Goal: Information Seeking & Learning: Check status

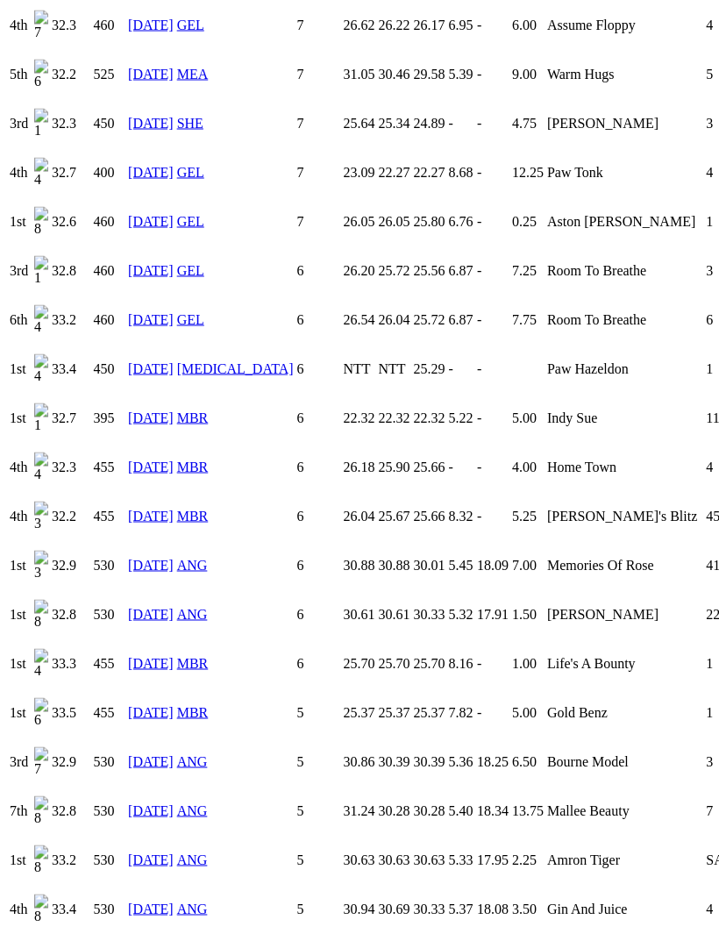
scroll to position [1850, 0]
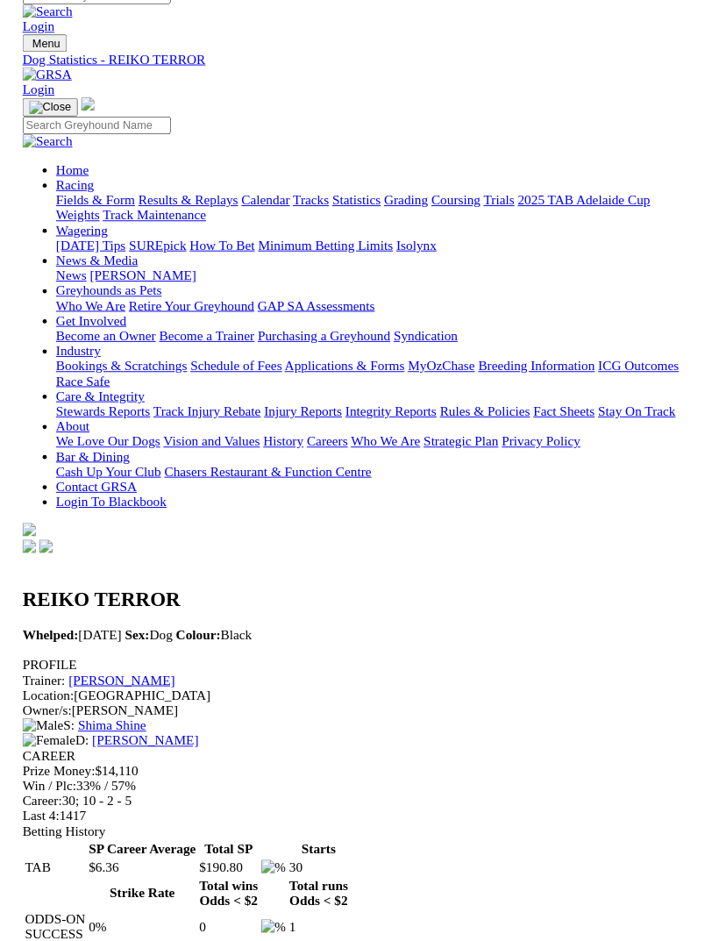
scroll to position [1851, 0]
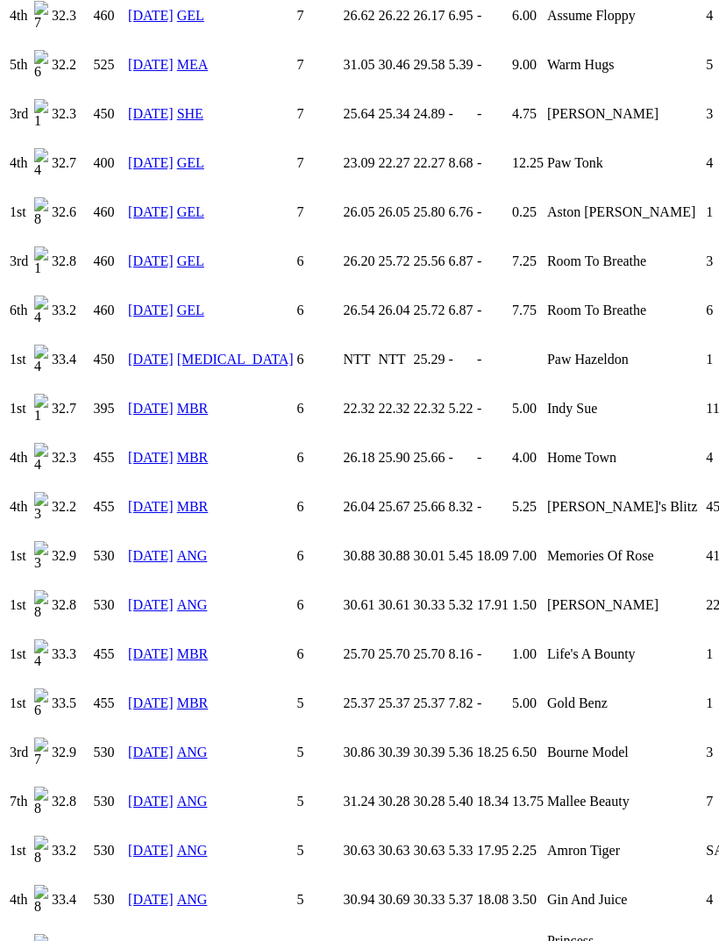
click at [161, 940] on link "04 Sep 25" at bounding box center [151, 948] width 46 height 15
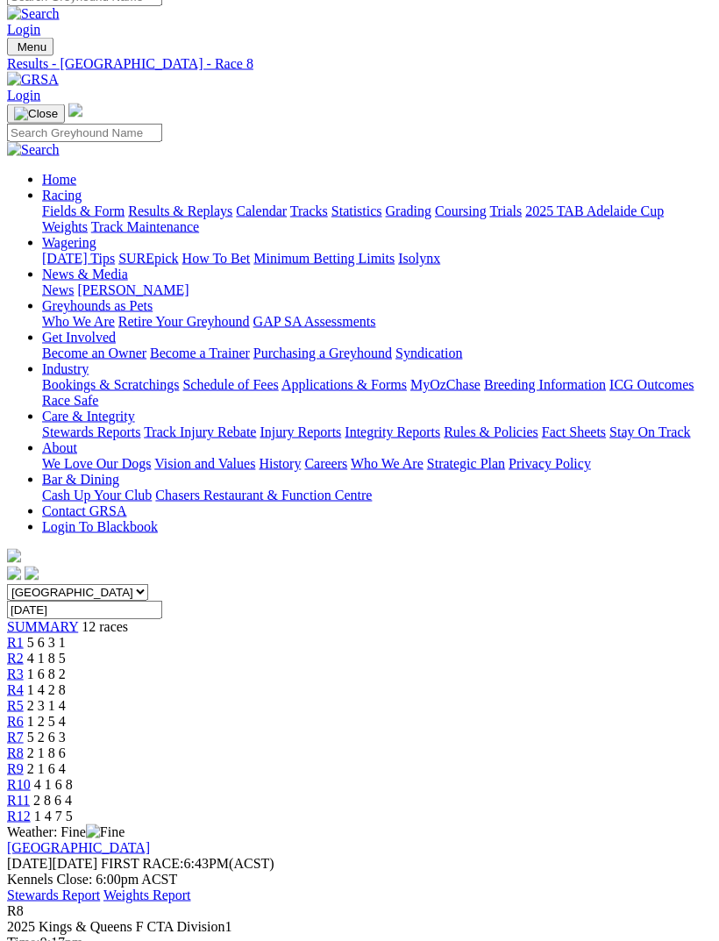
scroll to position [20, 0]
click at [24, 760] on link "R9" at bounding box center [15, 767] width 17 height 15
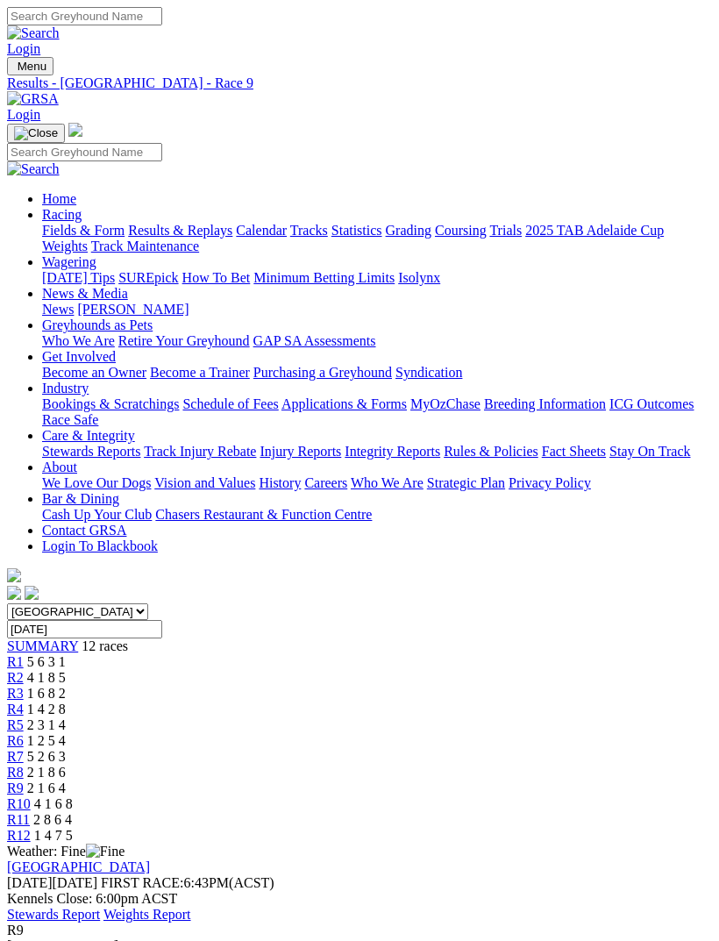
scroll to position [0, 89]
click at [31, 828] on span "R12" at bounding box center [19, 835] width 24 height 15
click at [72, 812] on span "2 8 6 4" at bounding box center [52, 819] width 39 height 15
click at [31, 796] on span "R10" at bounding box center [19, 803] width 24 height 15
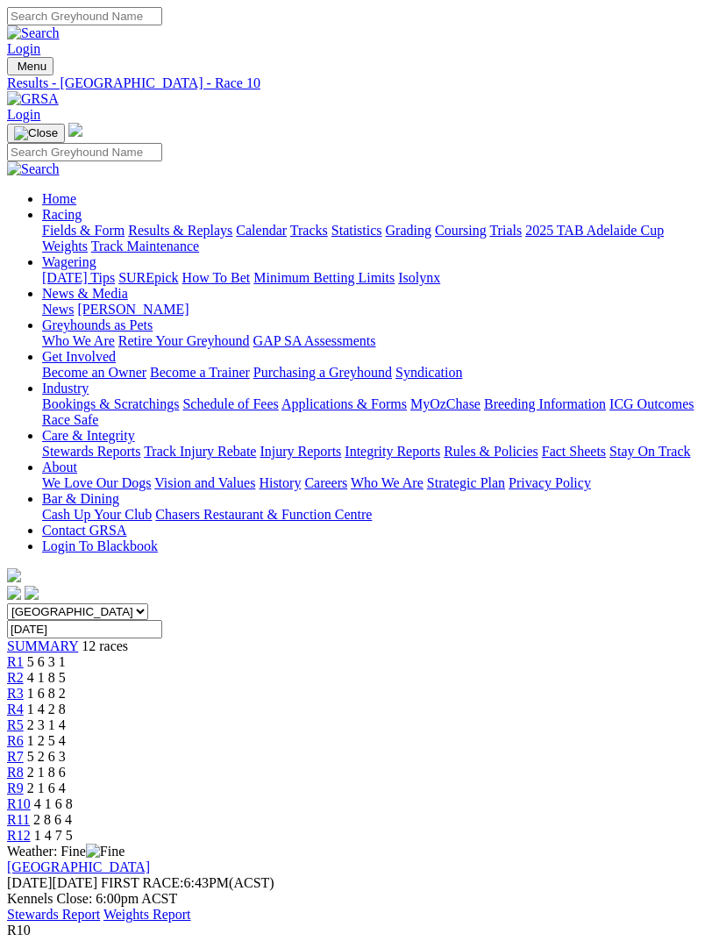
click at [24, 781] on span "R9" at bounding box center [15, 788] width 17 height 15
click at [24, 749] on span "R7" at bounding box center [15, 756] width 17 height 15
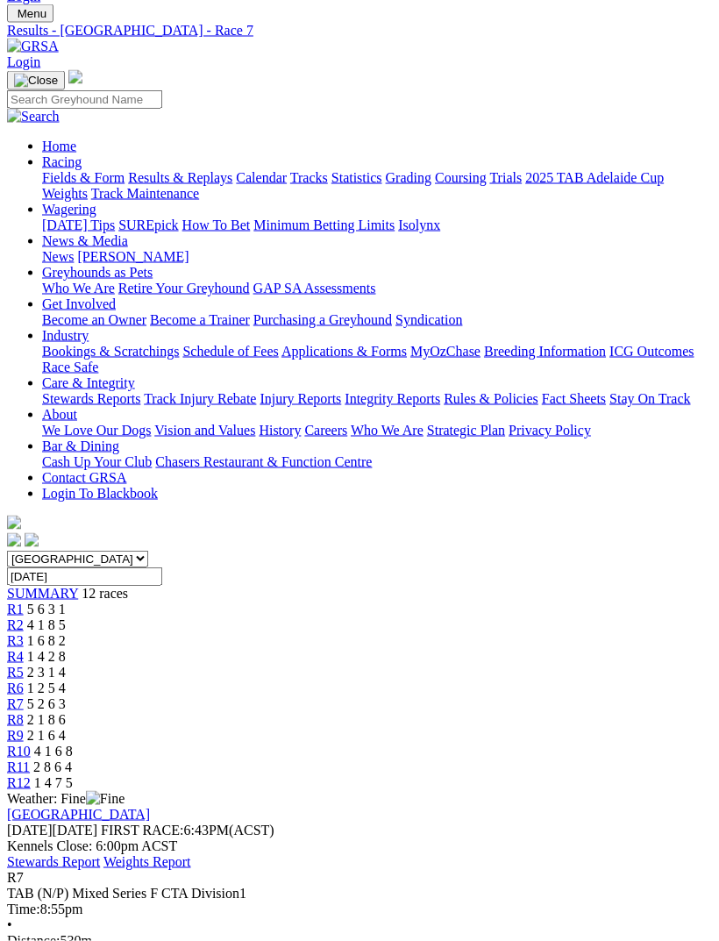
scroll to position [54, 0]
click at [24, 680] on span "R6" at bounding box center [15, 687] width 17 height 15
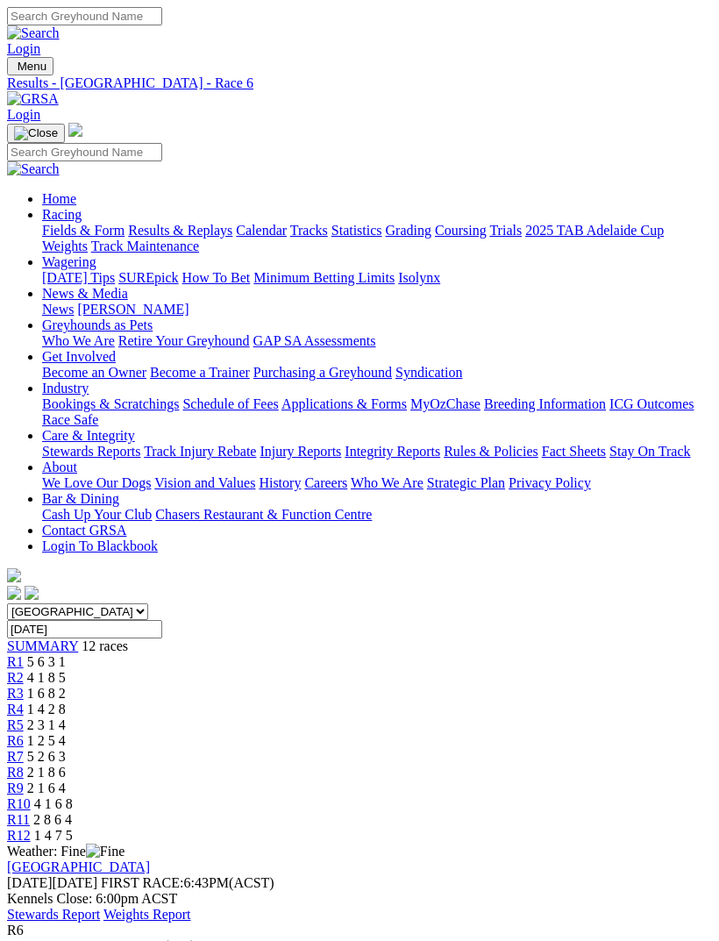
scroll to position [139, 0]
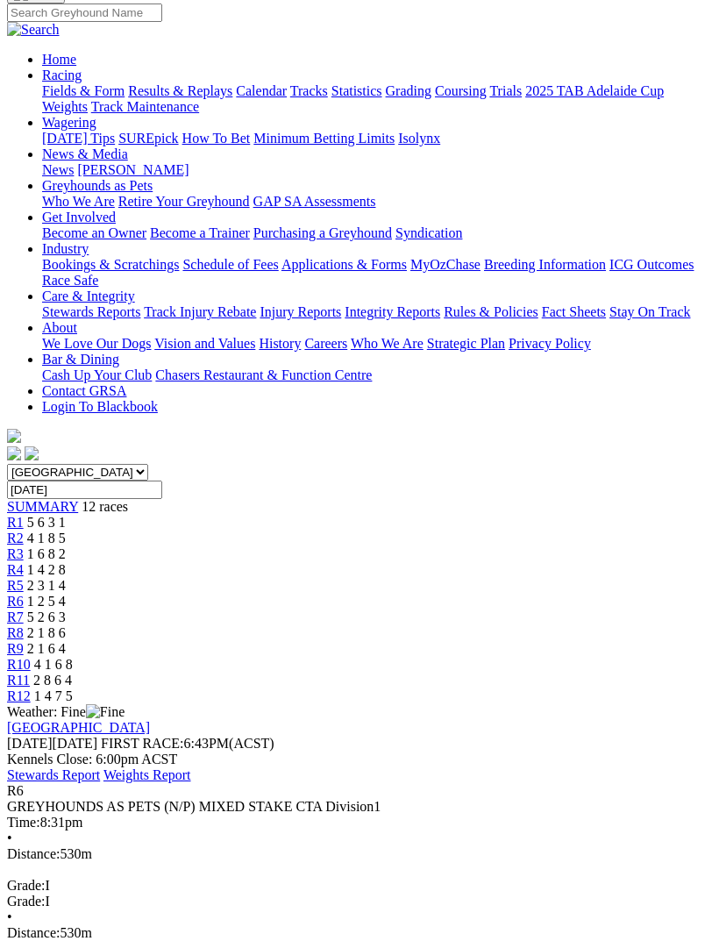
click at [24, 578] on span "R5" at bounding box center [15, 585] width 17 height 15
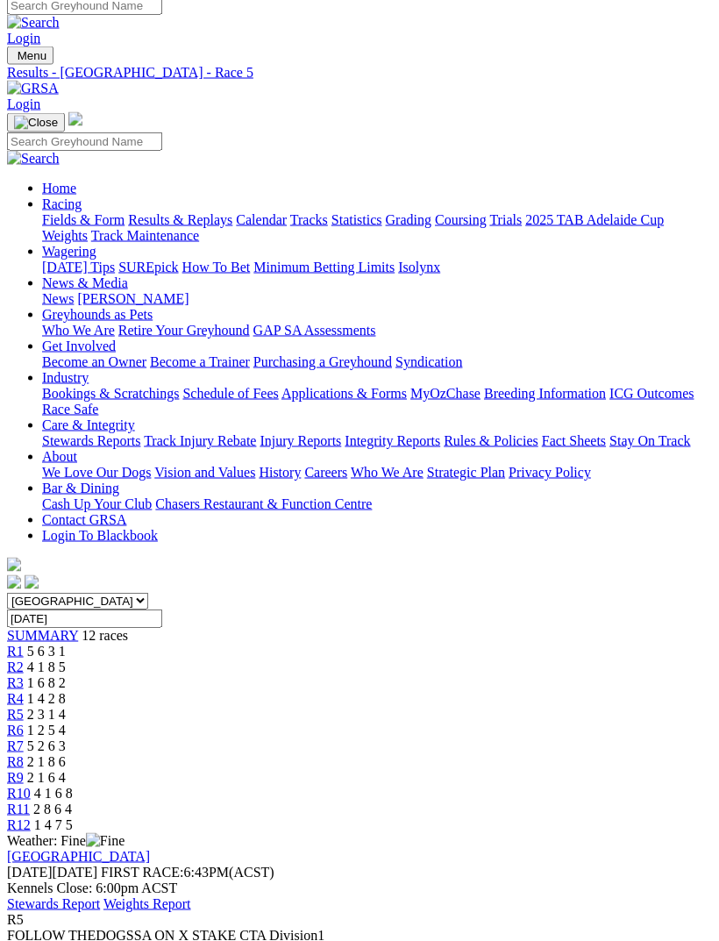
scroll to position [22, 0]
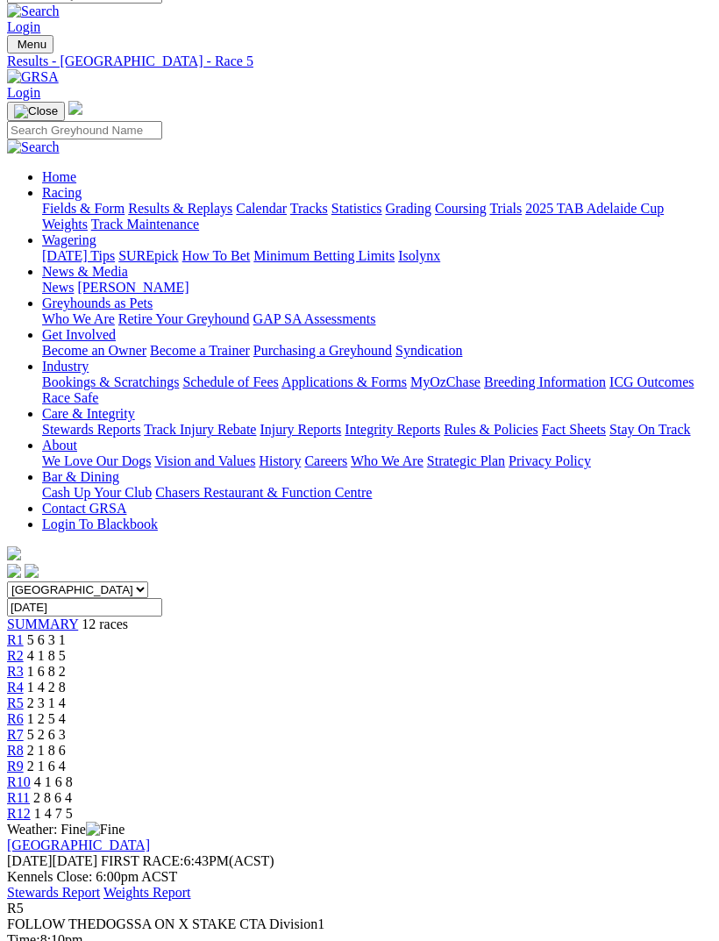
click at [24, 680] on span "R4" at bounding box center [15, 687] width 17 height 15
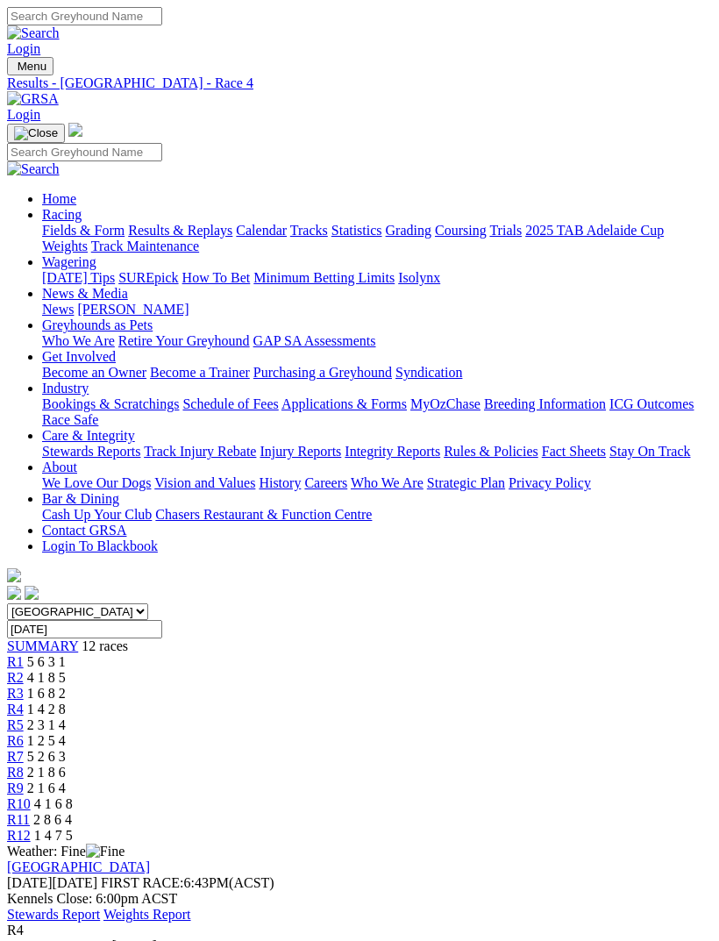
click at [24, 686] on span "R3" at bounding box center [15, 693] width 17 height 15
click at [24, 670] on link "R2" at bounding box center [15, 677] width 17 height 15
click at [24, 654] on link "R1" at bounding box center [15, 661] width 17 height 15
